Goal: Task Accomplishment & Management: Use online tool/utility

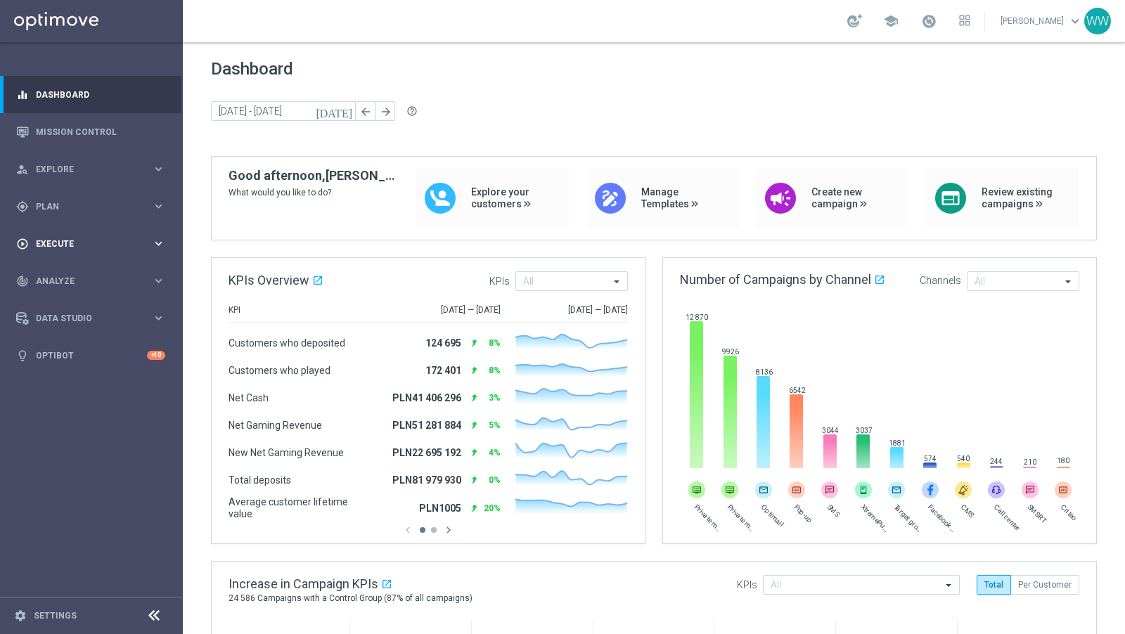
click at [81, 250] on div "play_circle_outline Execute keyboard_arrow_right" at bounding box center [90, 243] width 181 height 37
click at [70, 325] on span "Analyze" at bounding box center [94, 323] width 116 height 8
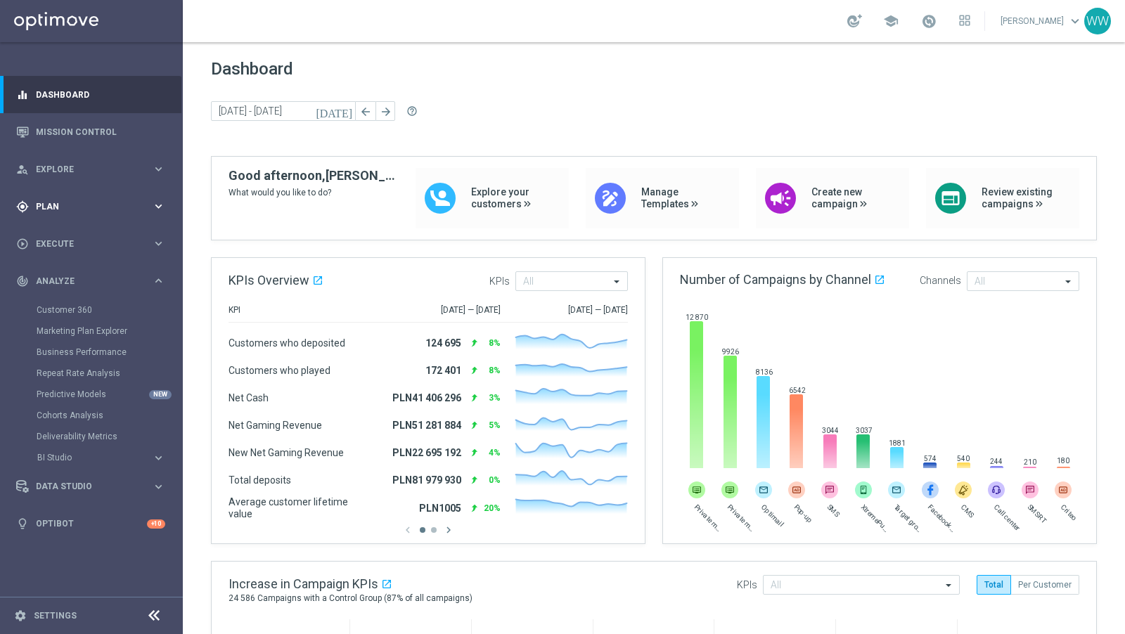
click at [62, 217] on div "gps_fixed Plan keyboard_arrow_right" at bounding box center [90, 206] width 181 height 37
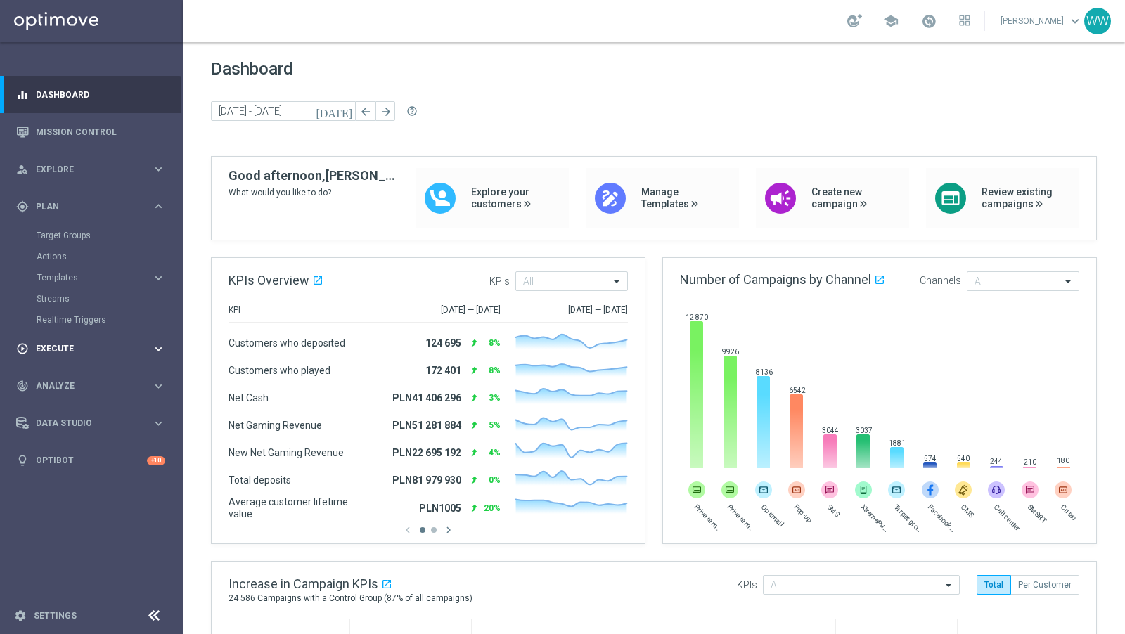
click at [60, 347] on span "Execute" at bounding box center [94, 348] width 116 height 8
click at [64, 331] on div "track_changes Analyze keyboard_arrow_right" at bounding box center [90, 322] width 181 height 37
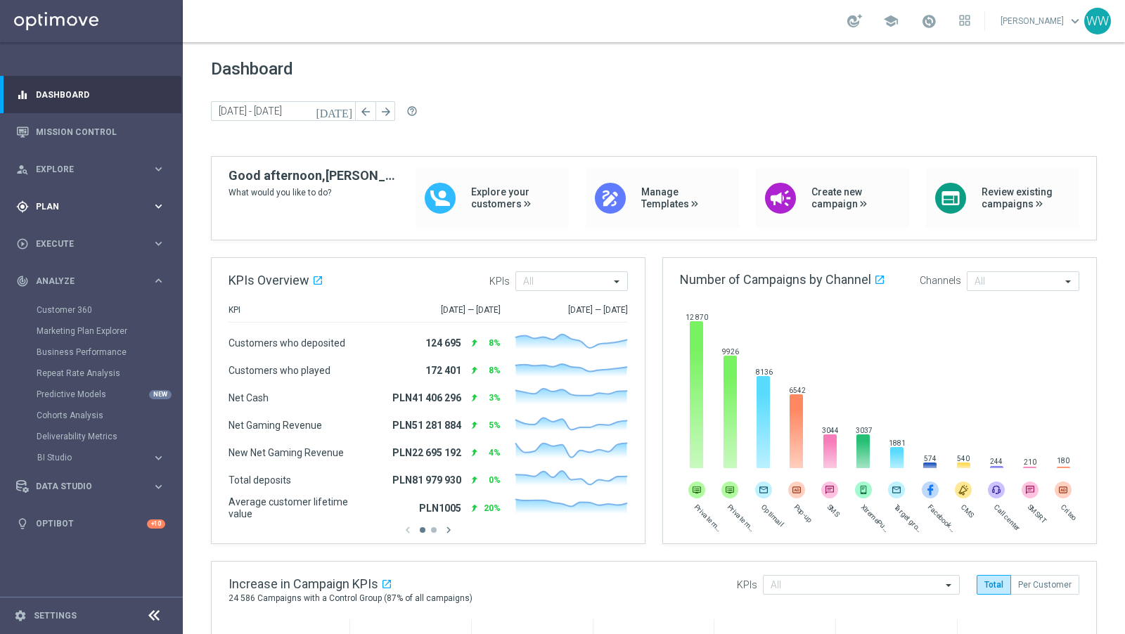
click at [67, 203] on span "Plan" at bounding box center [94, 206] width 116 height 8
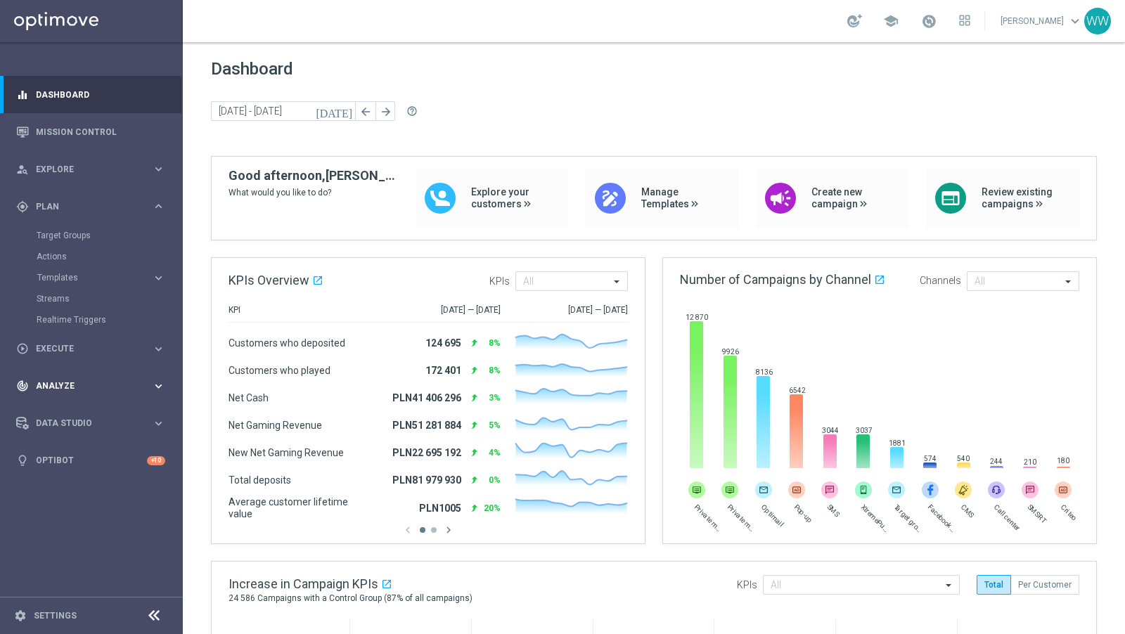
click at [67, 381] on div "track_changes Analyze" at bounding box center [84, 386] width 136 height 13
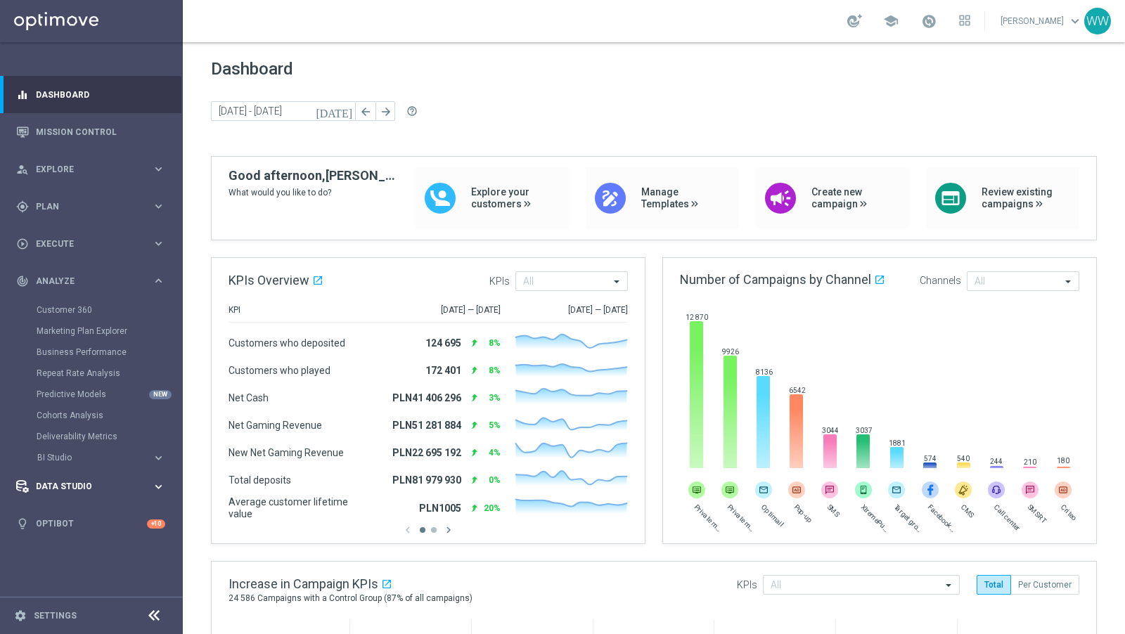
click at [76, 479] on div "Data Studio keyboard_arrow_right" at bounding box center [90, 486] width 181 height 37
click at [60, 346] on link "Attributes" at bounding box center [92, 347] width 110 height 11
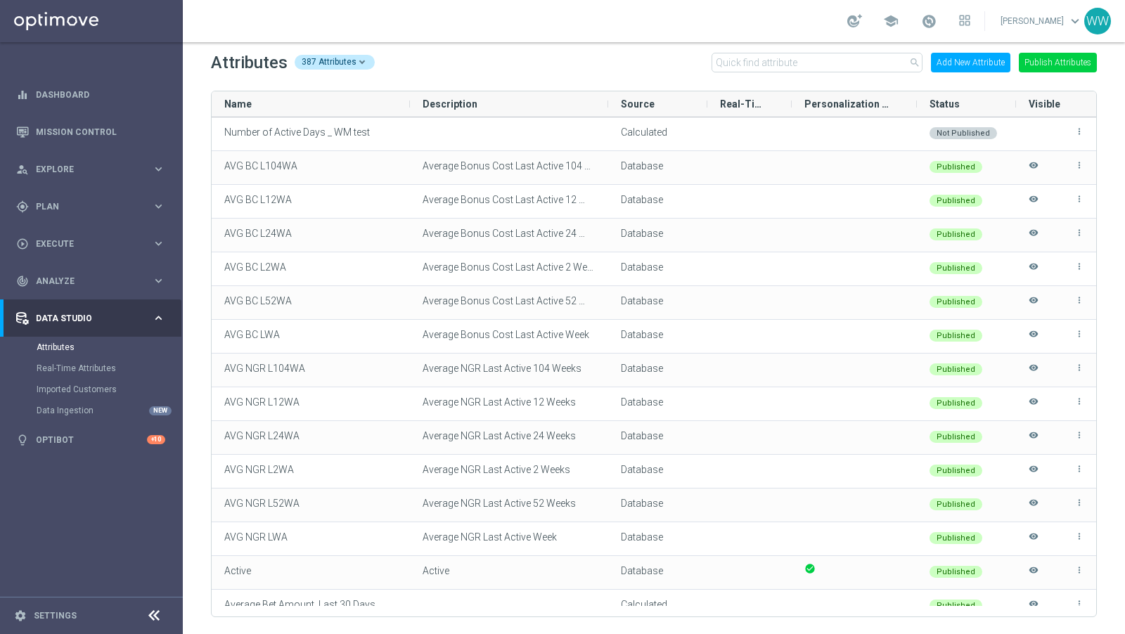
click at [980, 63] on button "Add New Attribute" at bounding box center [970, 63] width 79 height 20
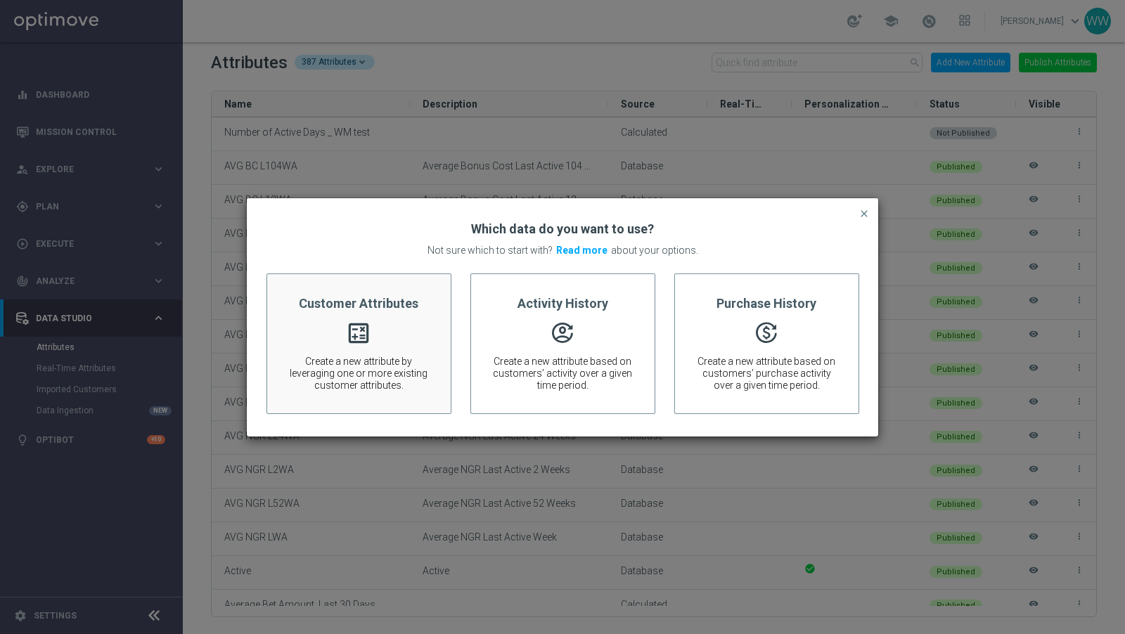
click at [319, 363] on span "Create a new attribute by leveraging one or more existing customer attributes." at bounding box center [358, 373] width 141 height 35
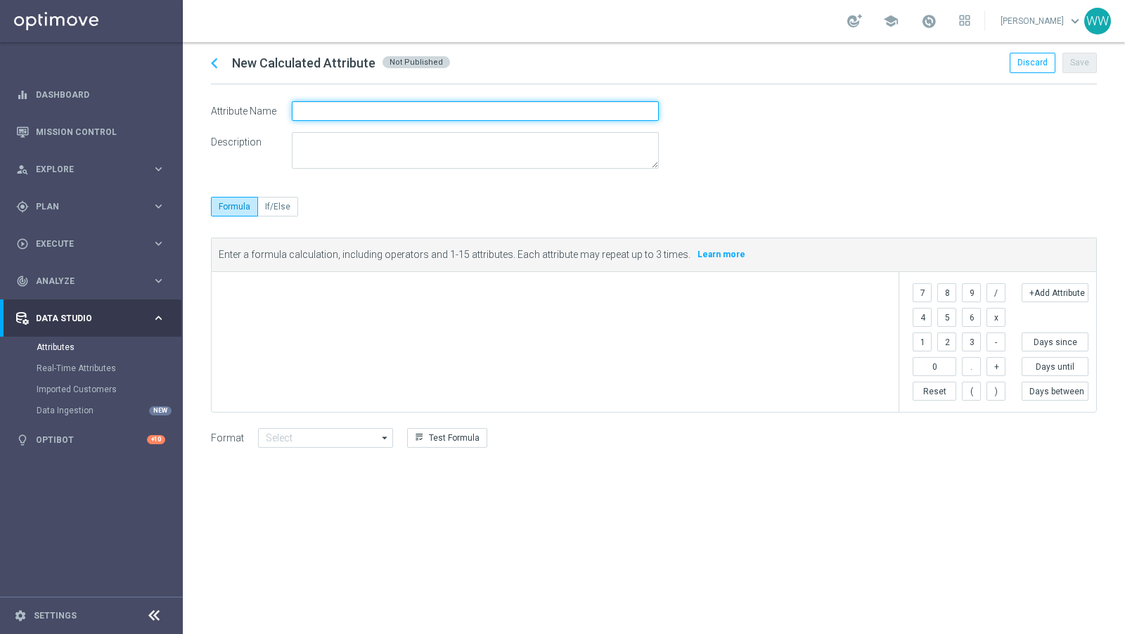
click at [357, 115] on input "text" at bounding box center [475, 111] width 367 height 20
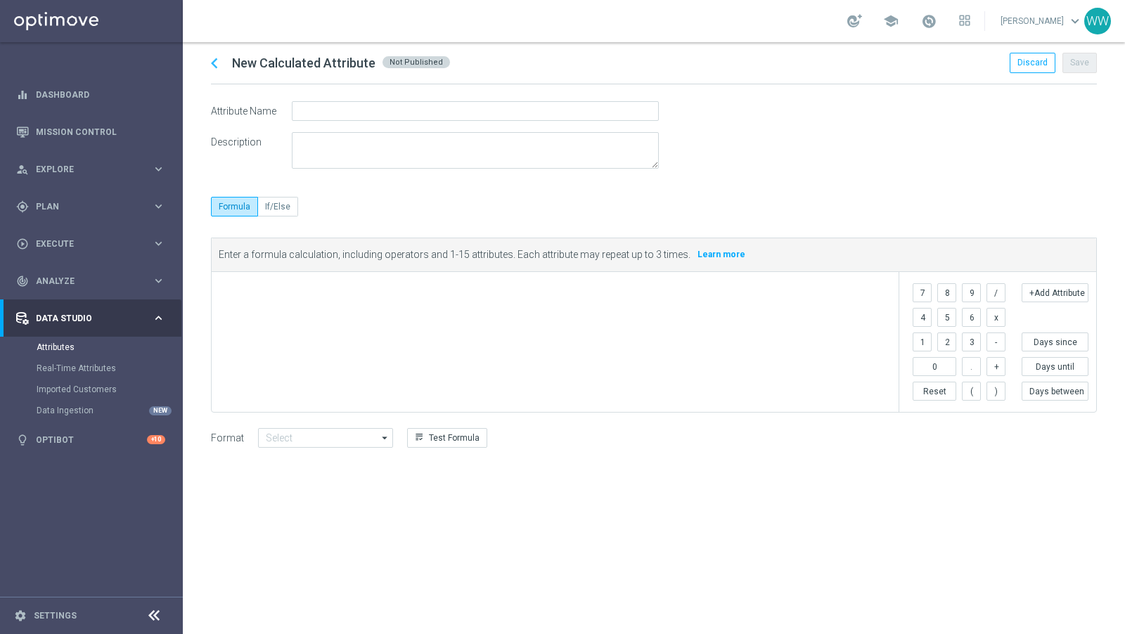
click at [534, 334] on div "​" at bounding box center [555, 342] width 687 height 140
click at [1052, 272] on div "7 8 9 / 4 5 6 x 1 2 3 - 0 . + Reset ( ) +Add Attribute empty space Days since D…" at bounding box center [997, 342] width 198 height 140
click at [1052, 283] on button "+Add Attribute" at bounding box center [1054, 292] width 67 height 19
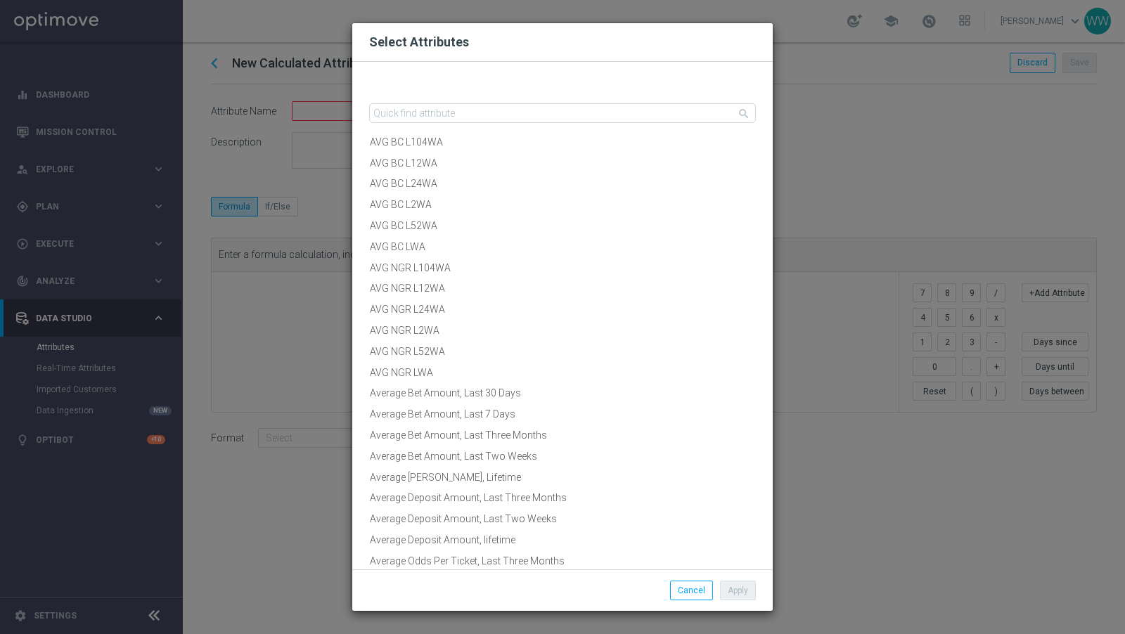
click at [427, 101] on div "search AVG BC L104WA AVG BC L12WA AVG BC L24WA AVG BC L2WA AVG BC L52WA AVG BC …" at bounding box center [562, 316] width 420 height 508
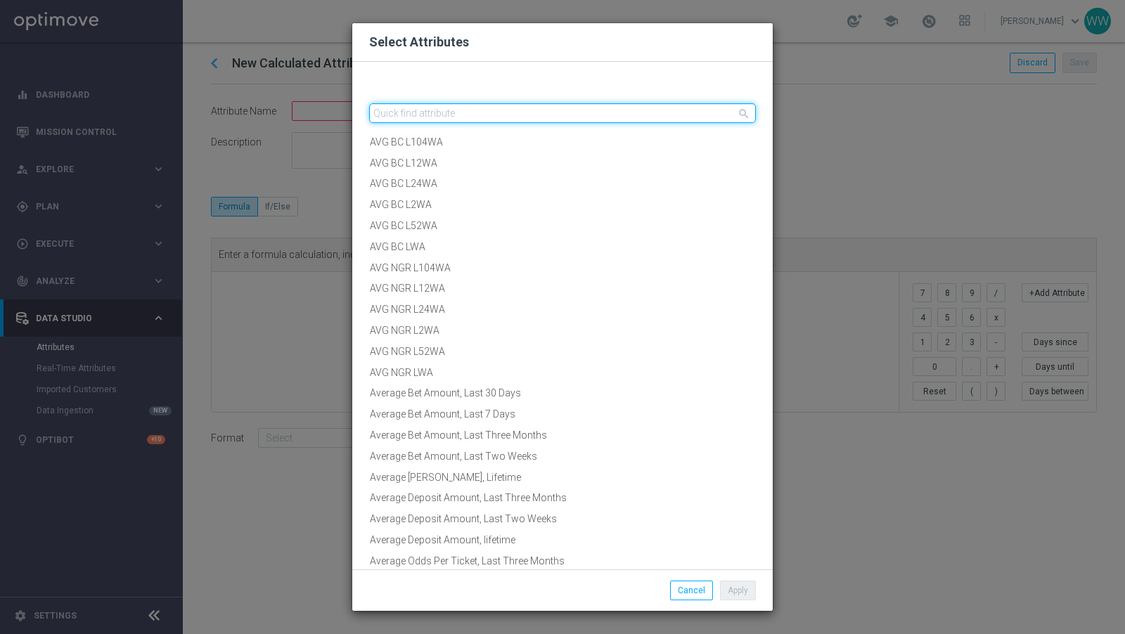
click at [427, 111] on input "text" at bounding box center [562, 113] width 387 height 20
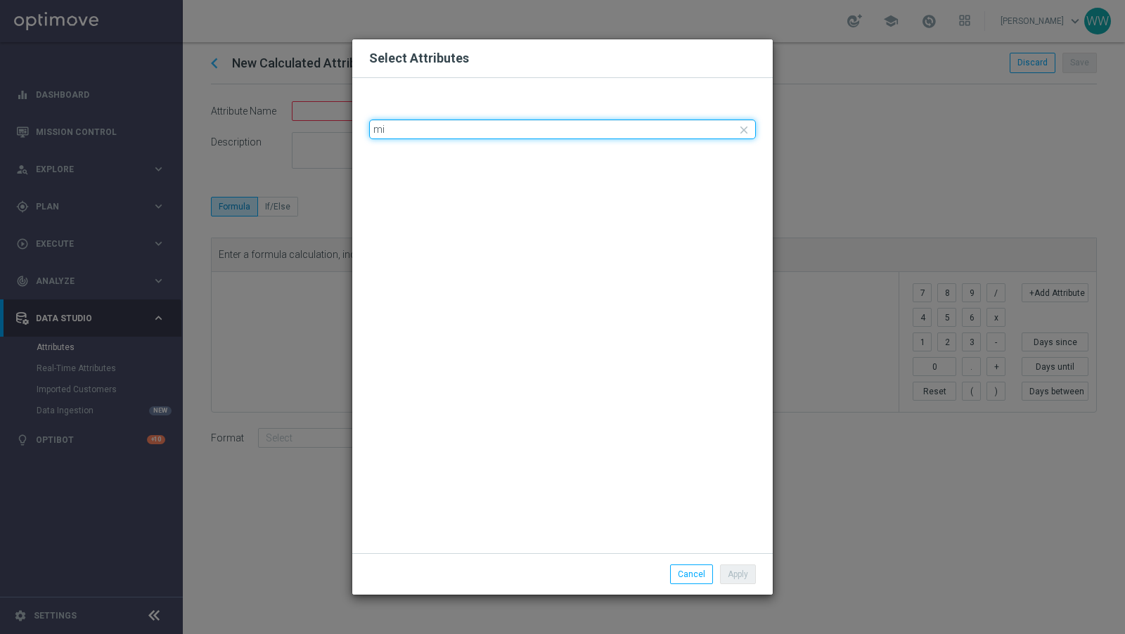
type input "m"
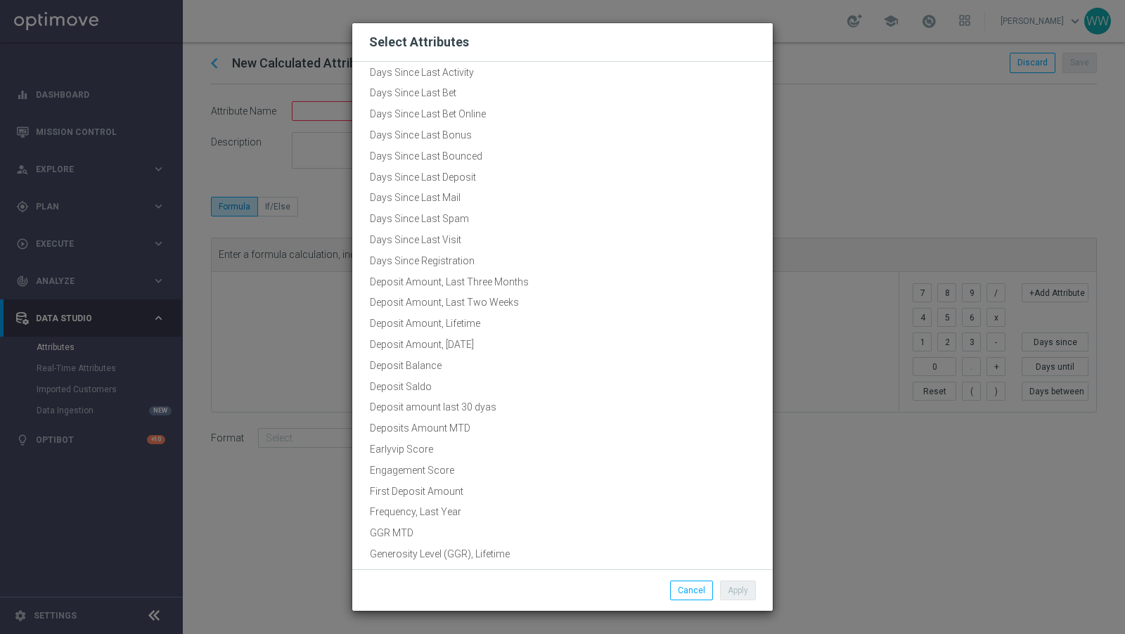
scroll to position [624, 0]
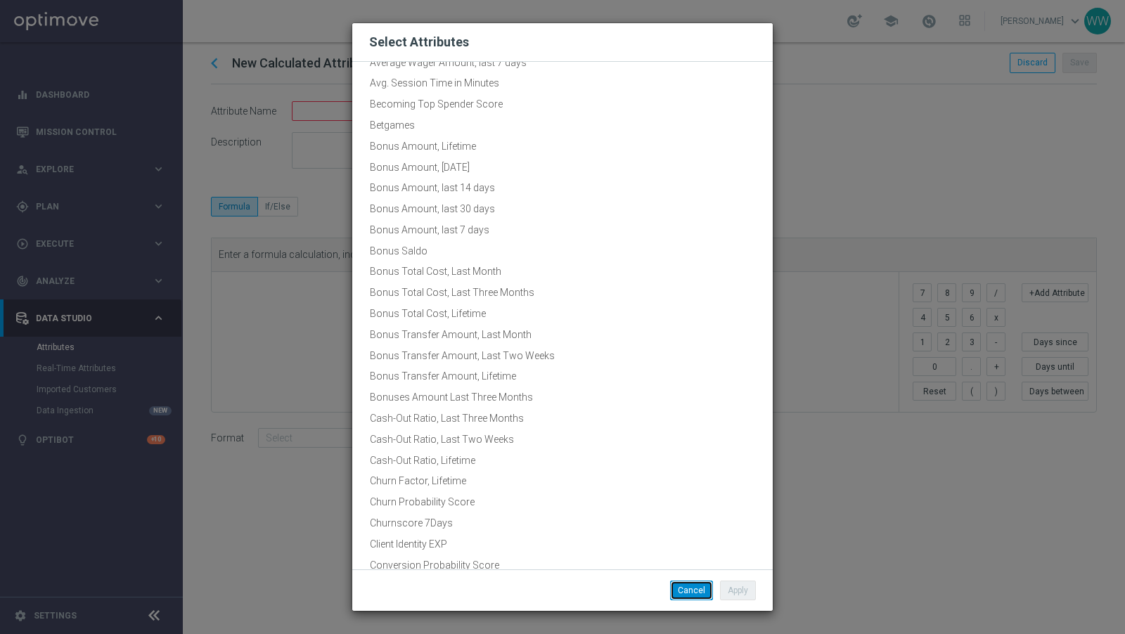
click at [696, 587] on button "Cancel" at bounding box center [691, 591] width 43 height 20
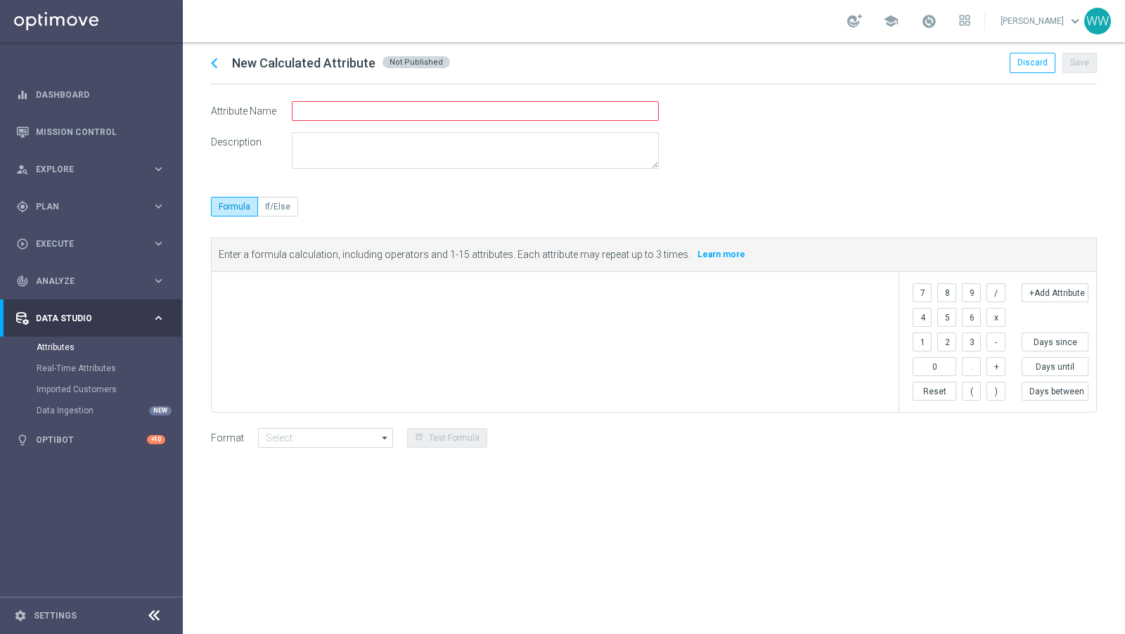
click at [207, 72] on icon "chevron_left" at bounding box center [214, 63] width 21 height 21
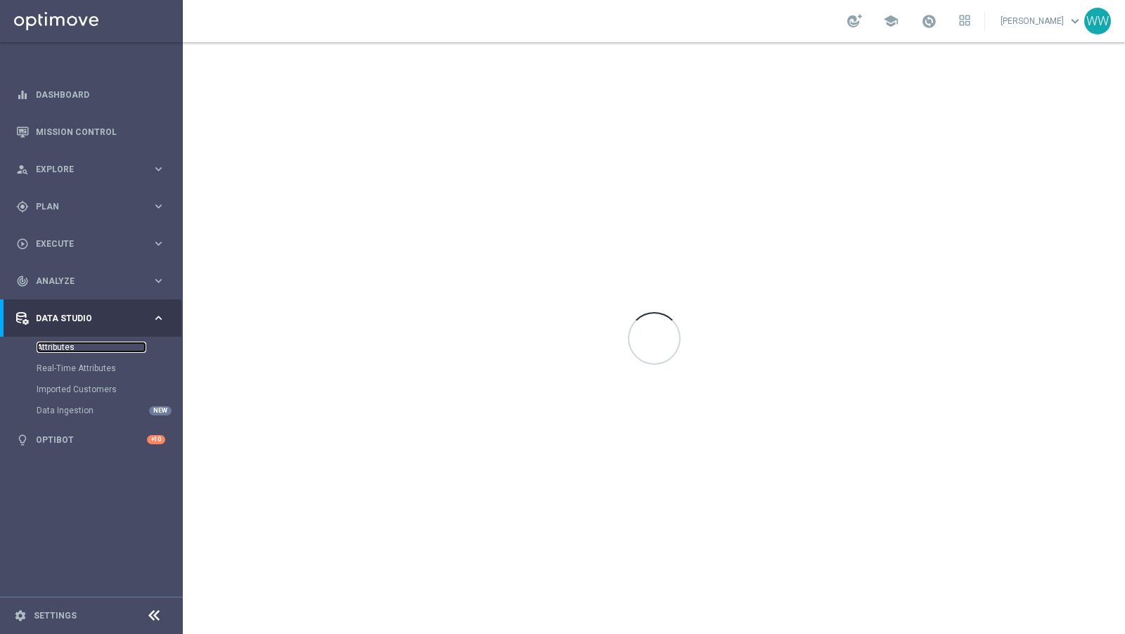
click at [61, 344] on link "Attributes" at bounding box center [92, 347] width 110 height 11
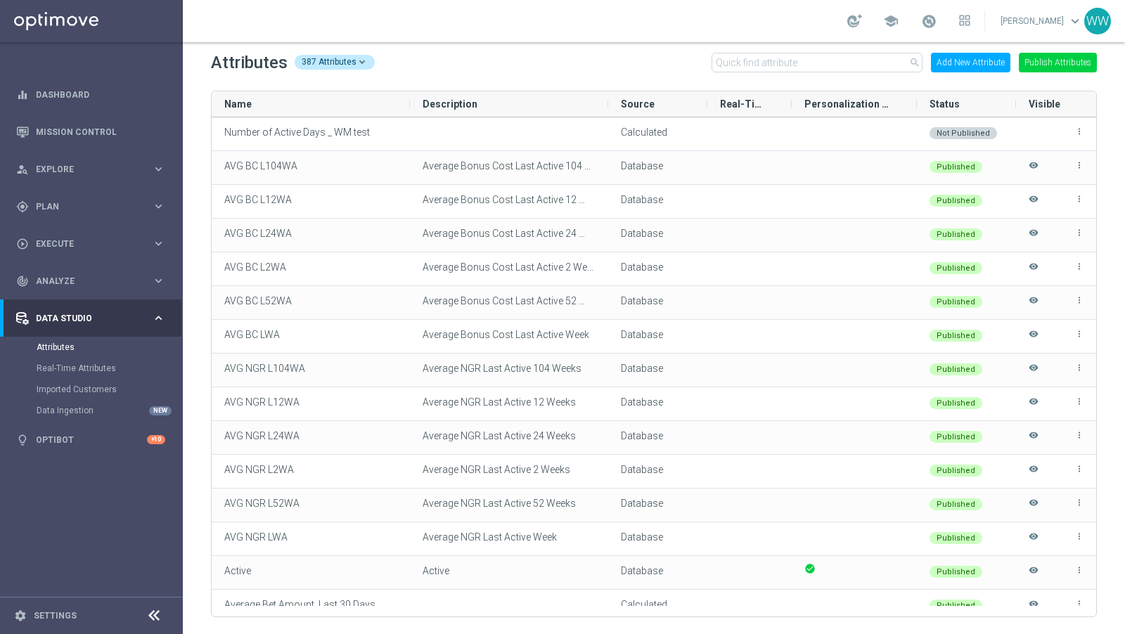
click at [970, 66] on button "Add New Attribute" at bounding box center [970, 63] width 79 height 20
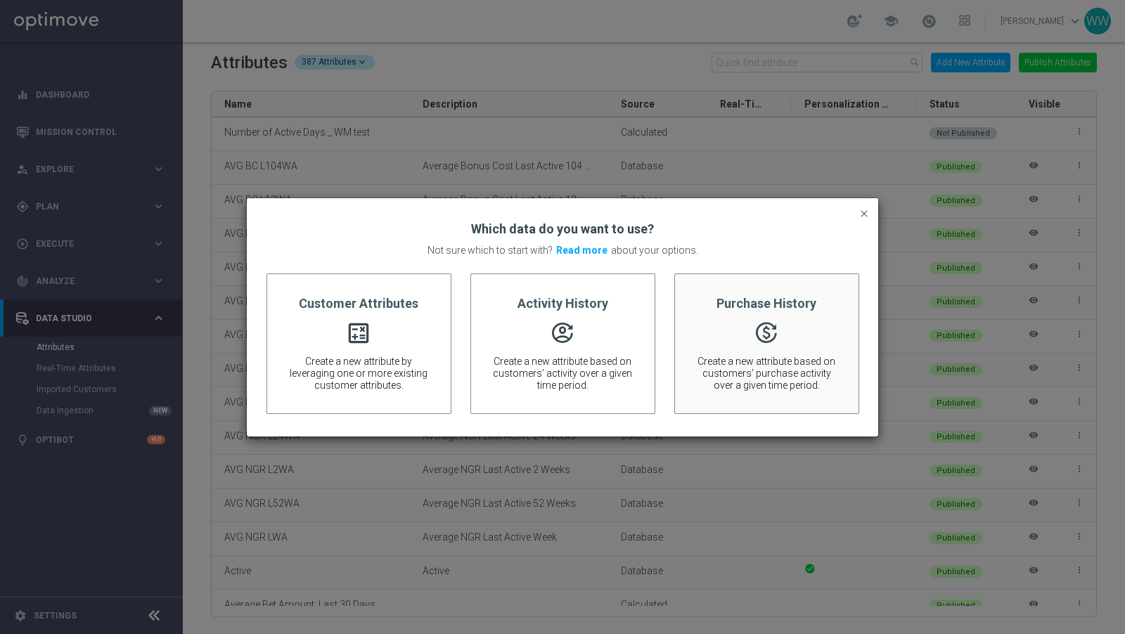
click at [744, 344] on div "Purchase History  Create a new attribute based on customers’ purchase activity…" at bounding box center [766, 343] width 185 height 141
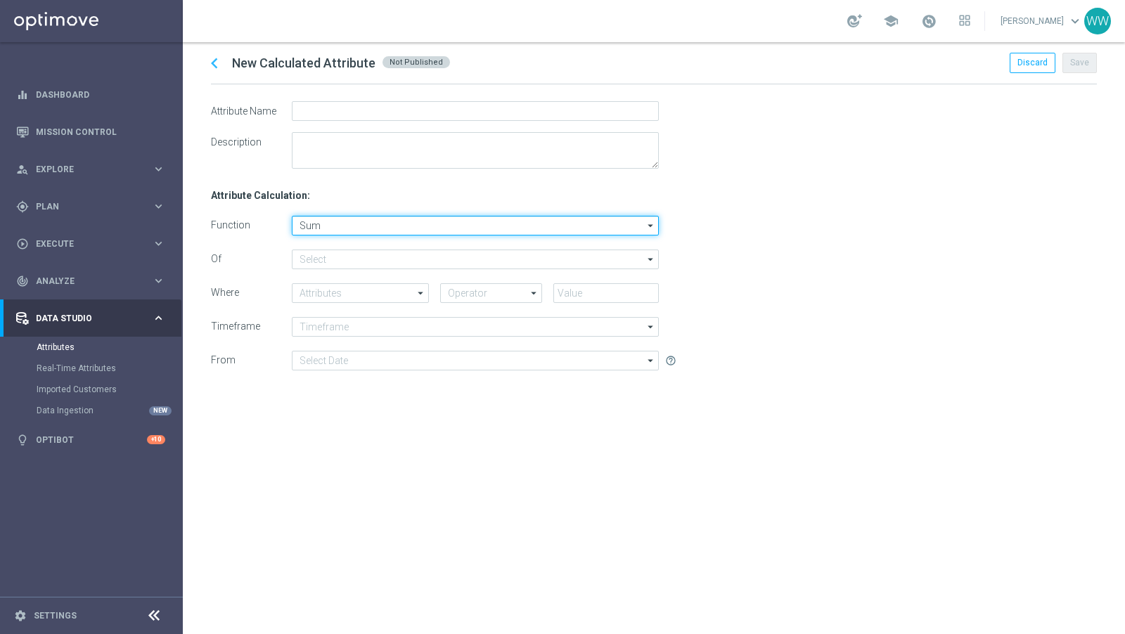
click at [370, 221] on input "Sum" at bounding box center [475, 226] width 367 height 20
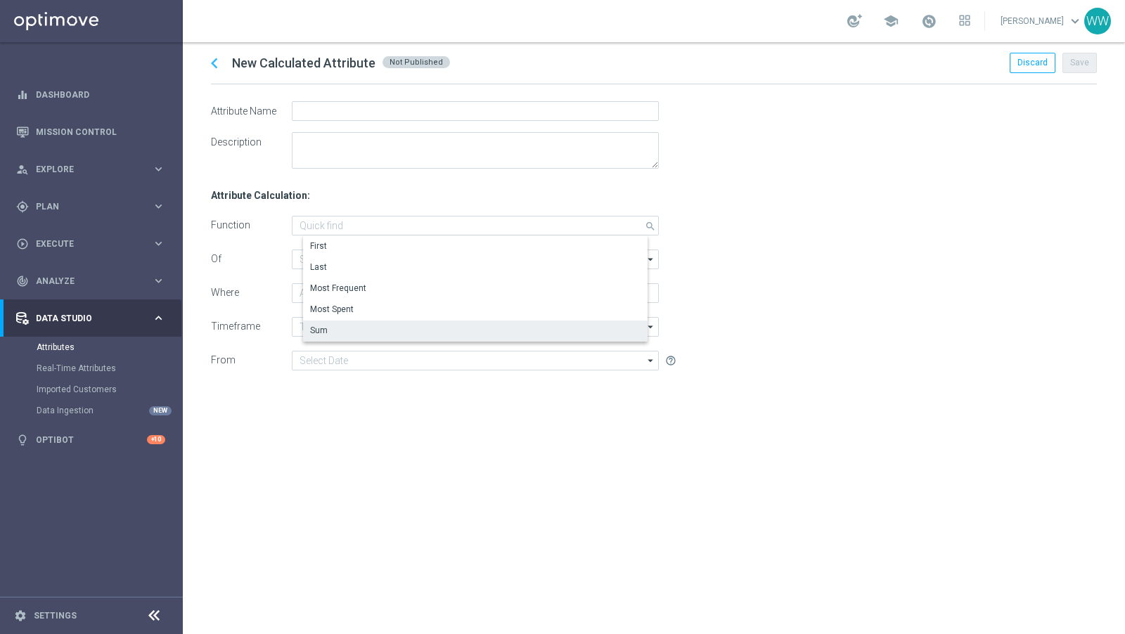
click at [290, 231] on div "Function" at bounding box center [251, 226] width 81 height 20
type input "Sum"
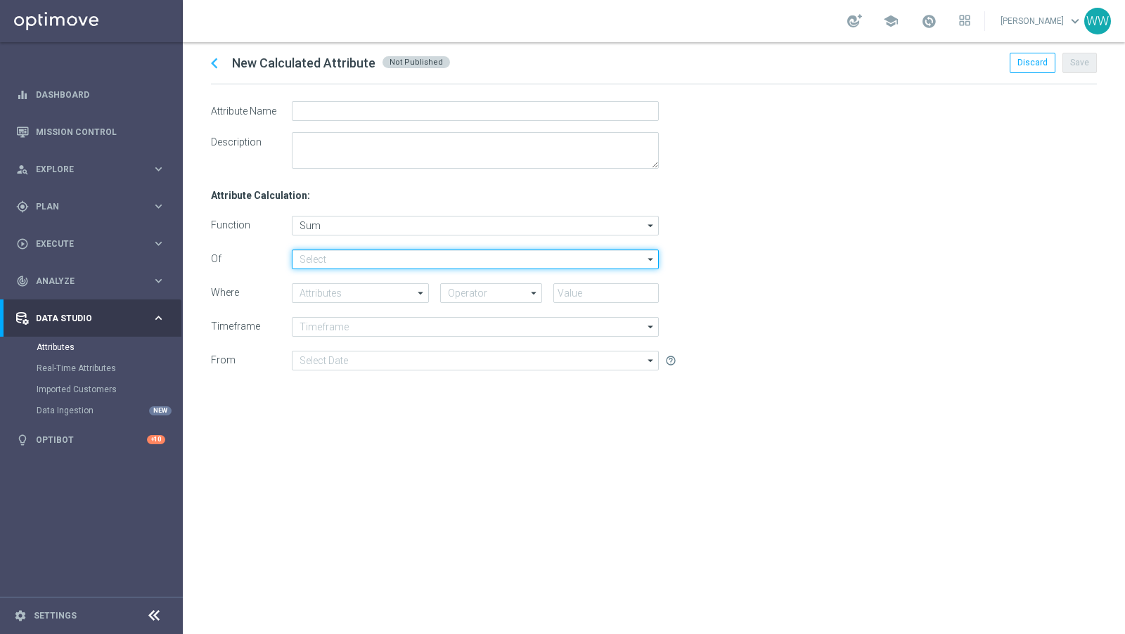
click at [294, 250] on input at bounding box center [475, 260] width 367 height 20
click at [323, 259] on input at bounding box center [475, 260] width 367 height 20
